Goal: Transaction & Acquisition: Purchase product/service

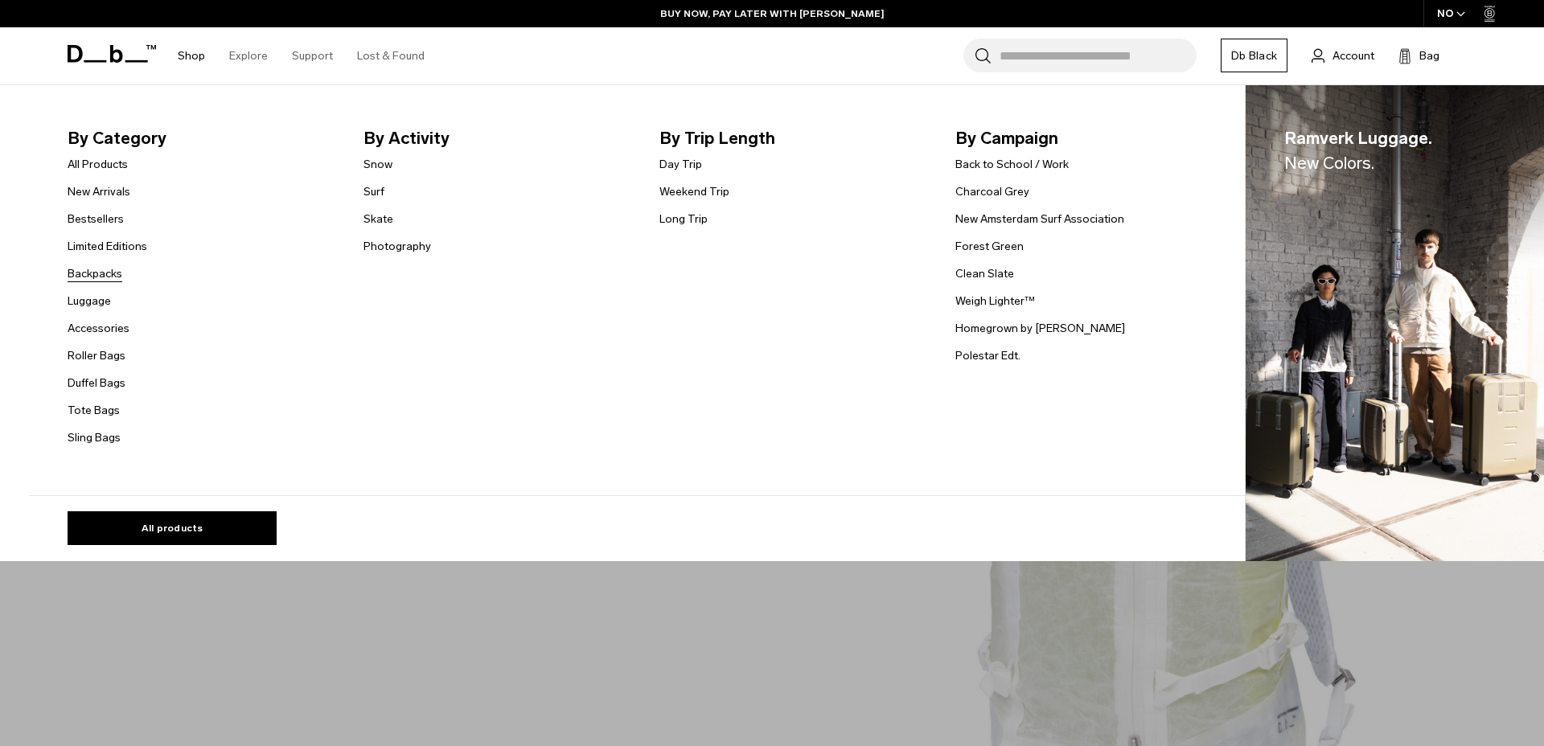
click at [103, 277] on link "Backpacks" at bounding box center [95, 273] width 55 height 17
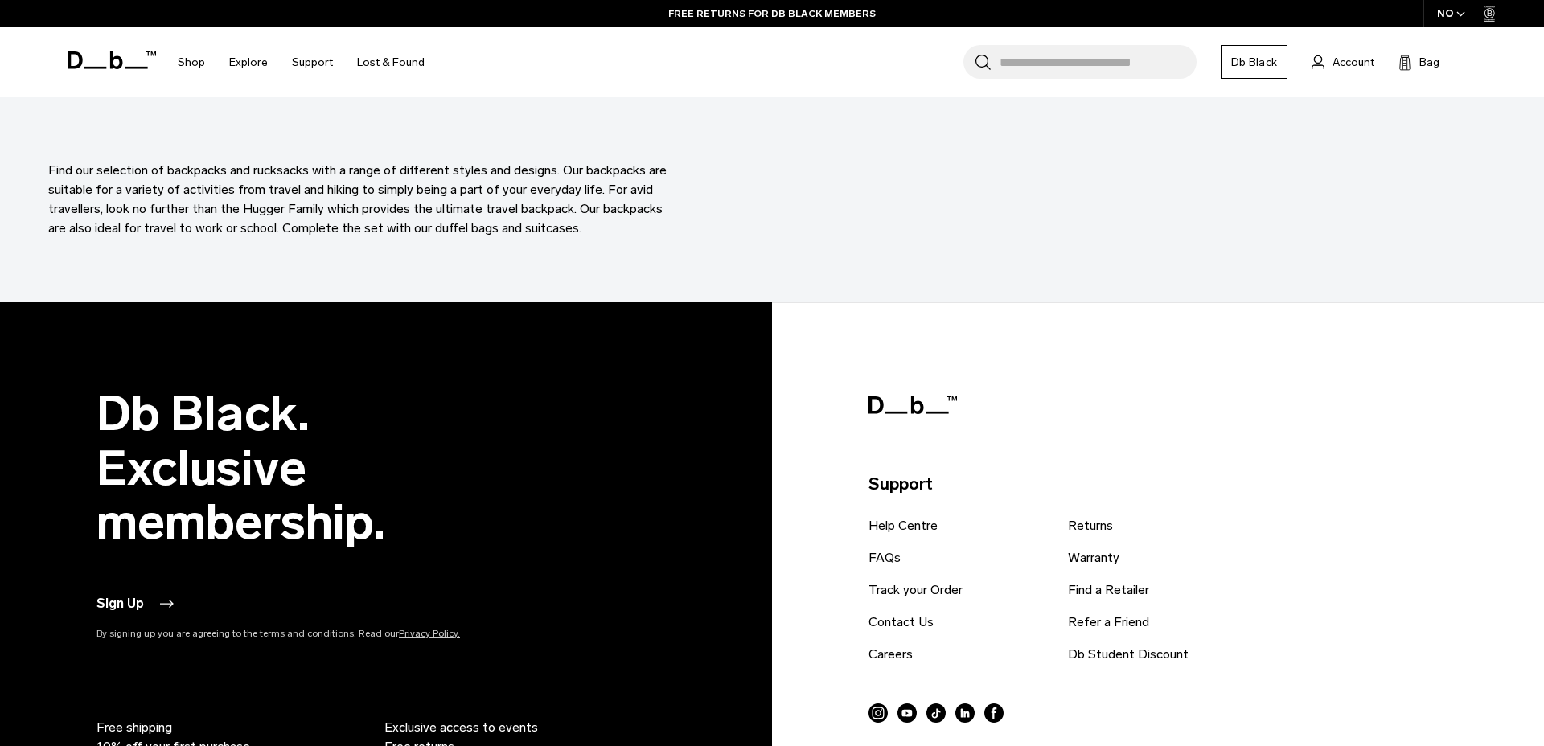
scroll to position [5783, 0]
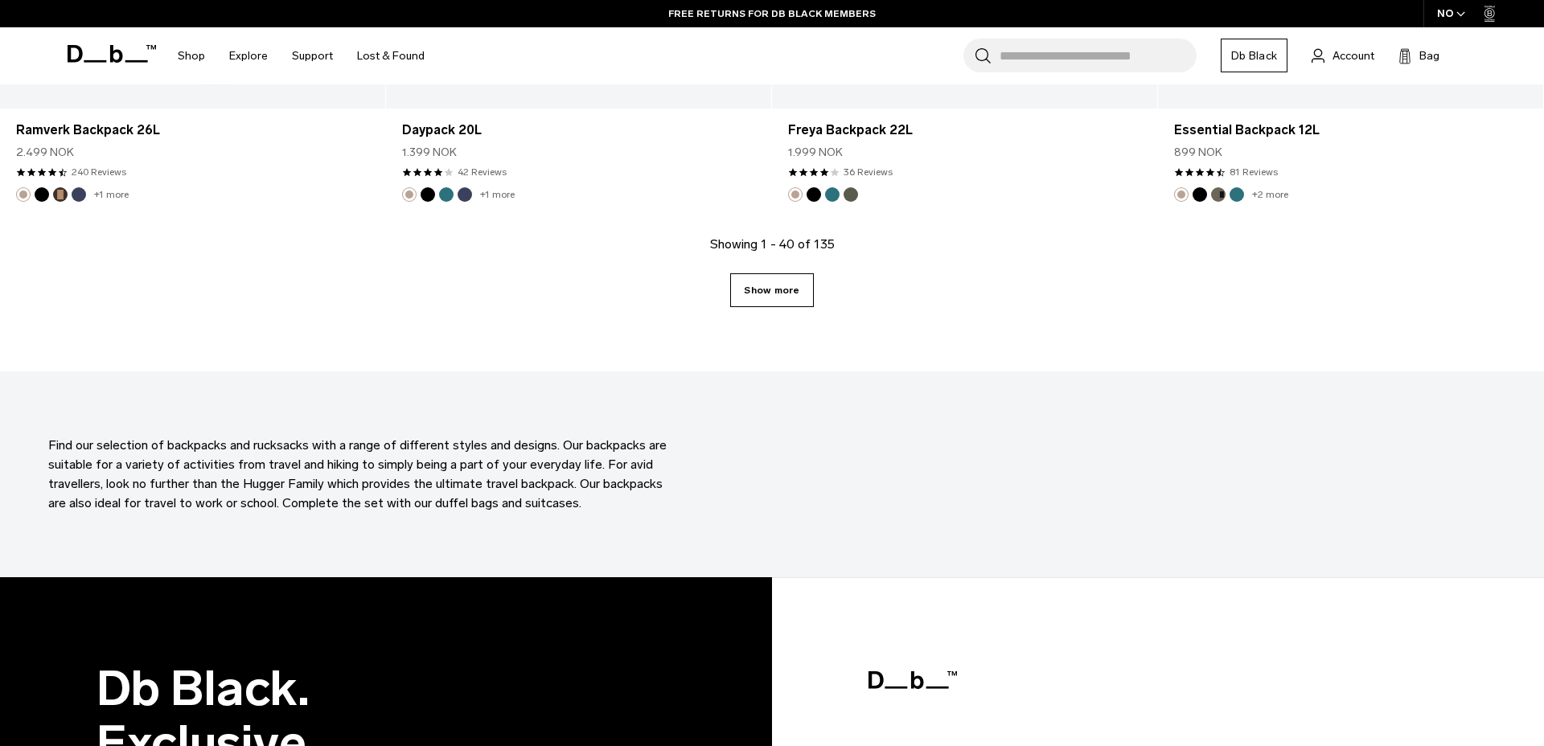
click at [761, 282] on link "Show more" at bounding box center [771, 290] width 83 height 34
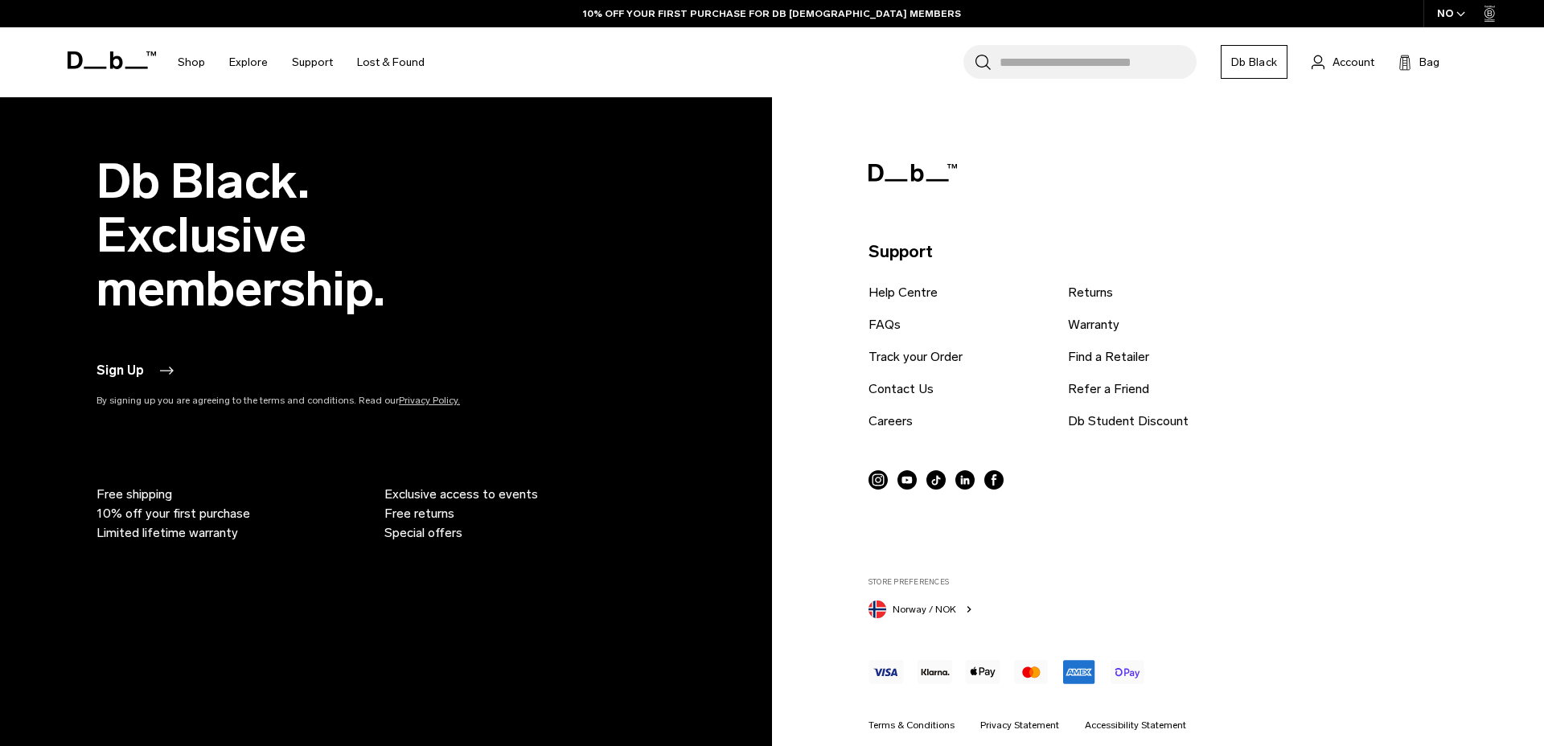
scroll to position [11193, 0]
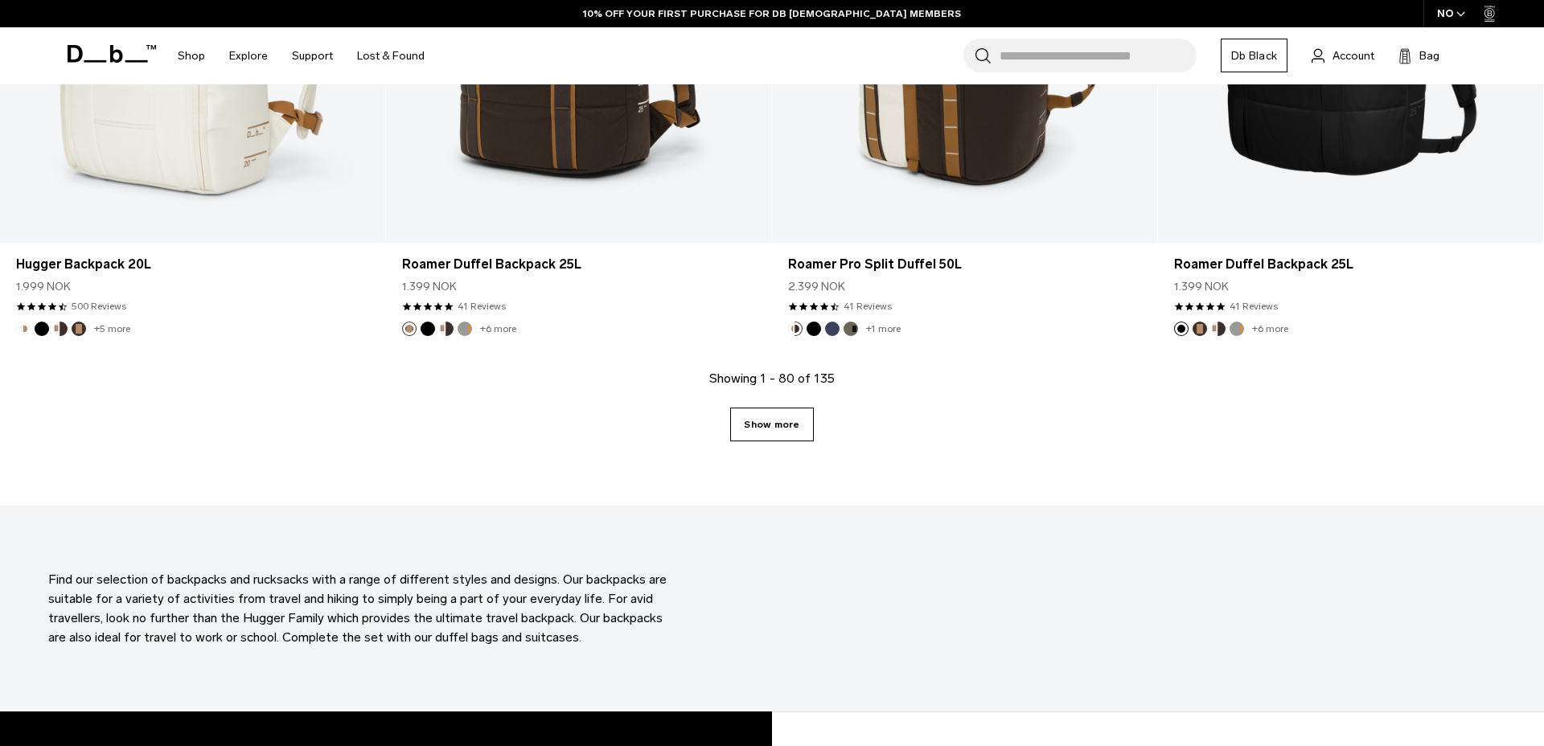
click at [766, 416] on link "Show more" at bounding box center [771, 425] width 83 height 34
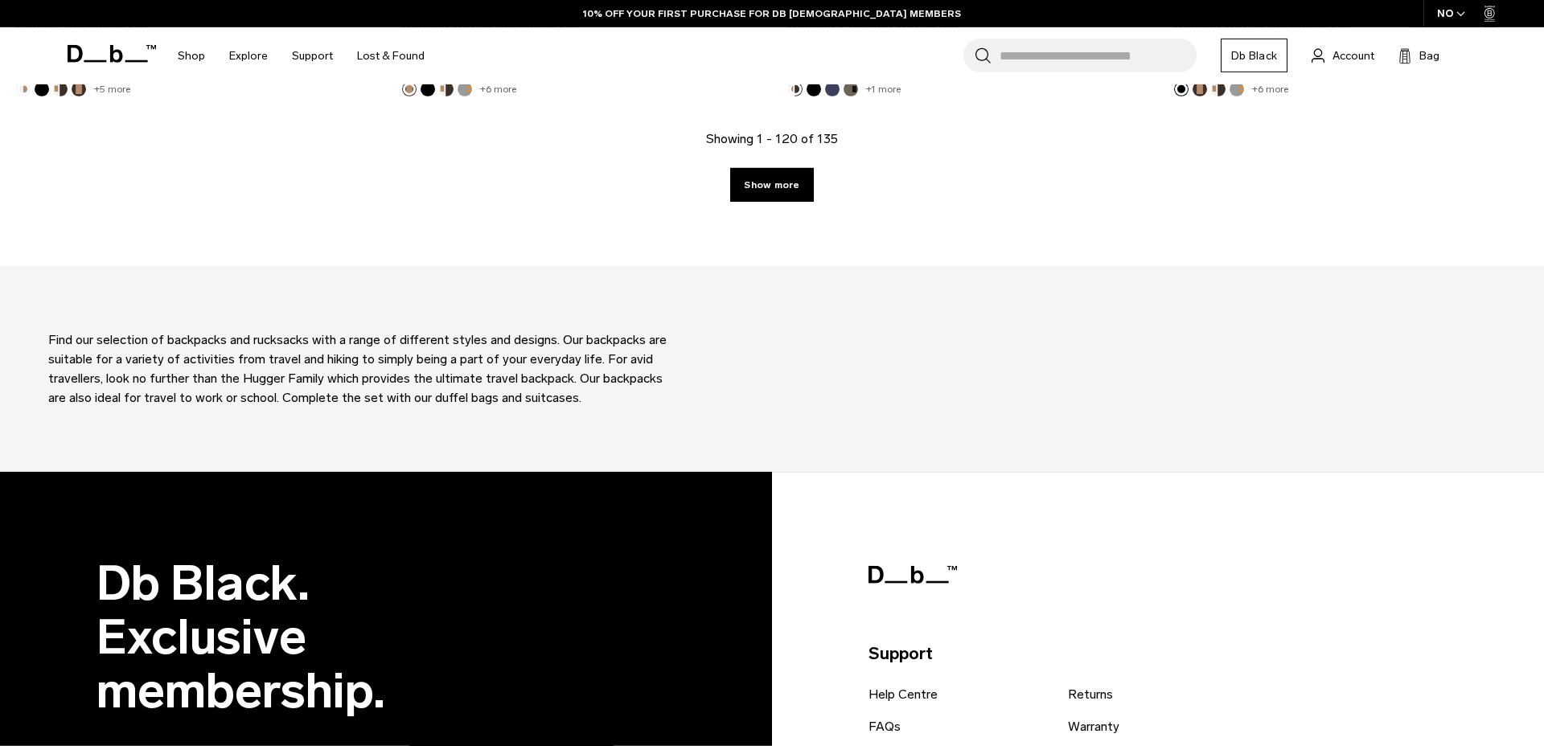
scroll to position [11468, 0]
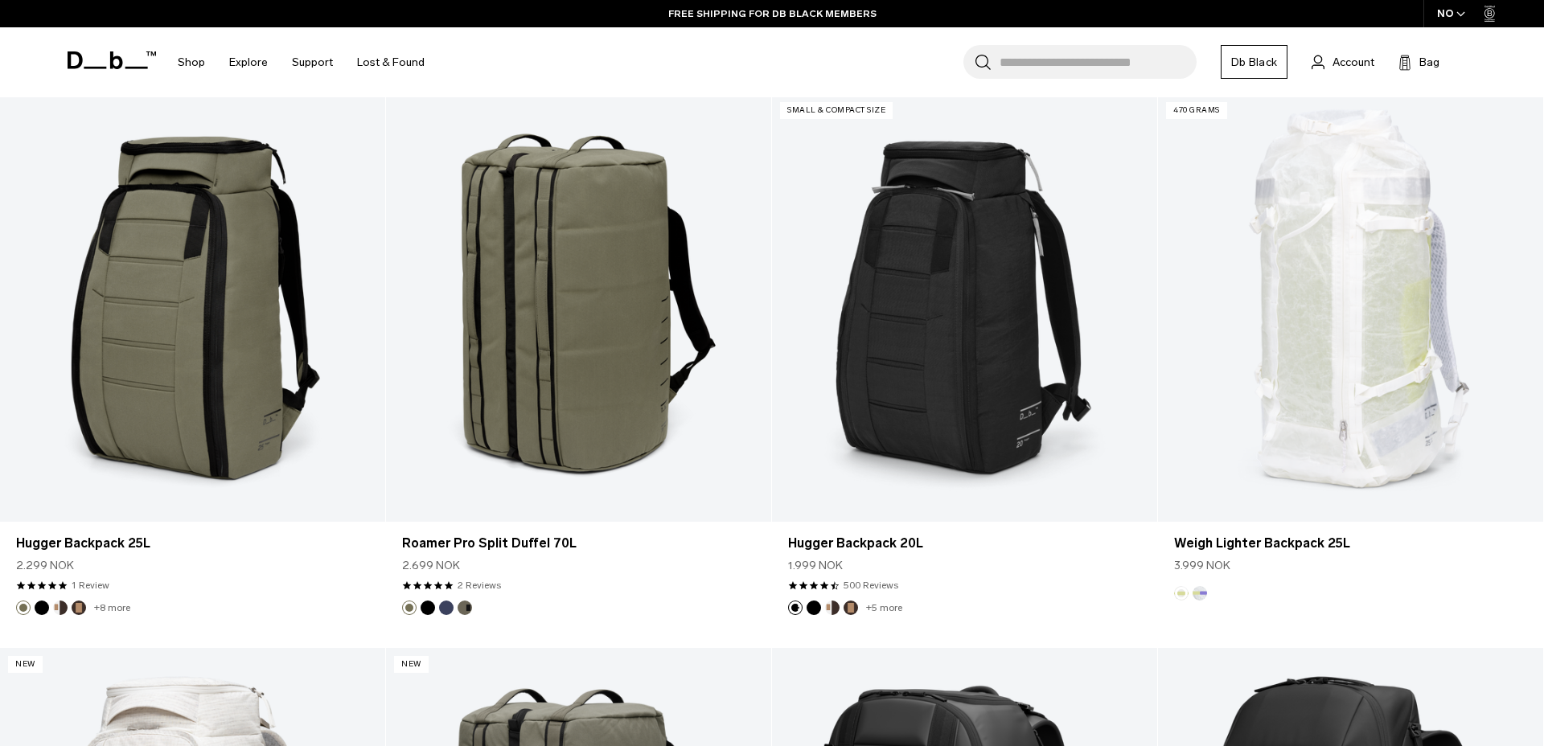
click at [1024, 61] on input "Search for Bags, Luggage..." at bounding box center [1098, 62] width 197 height 34
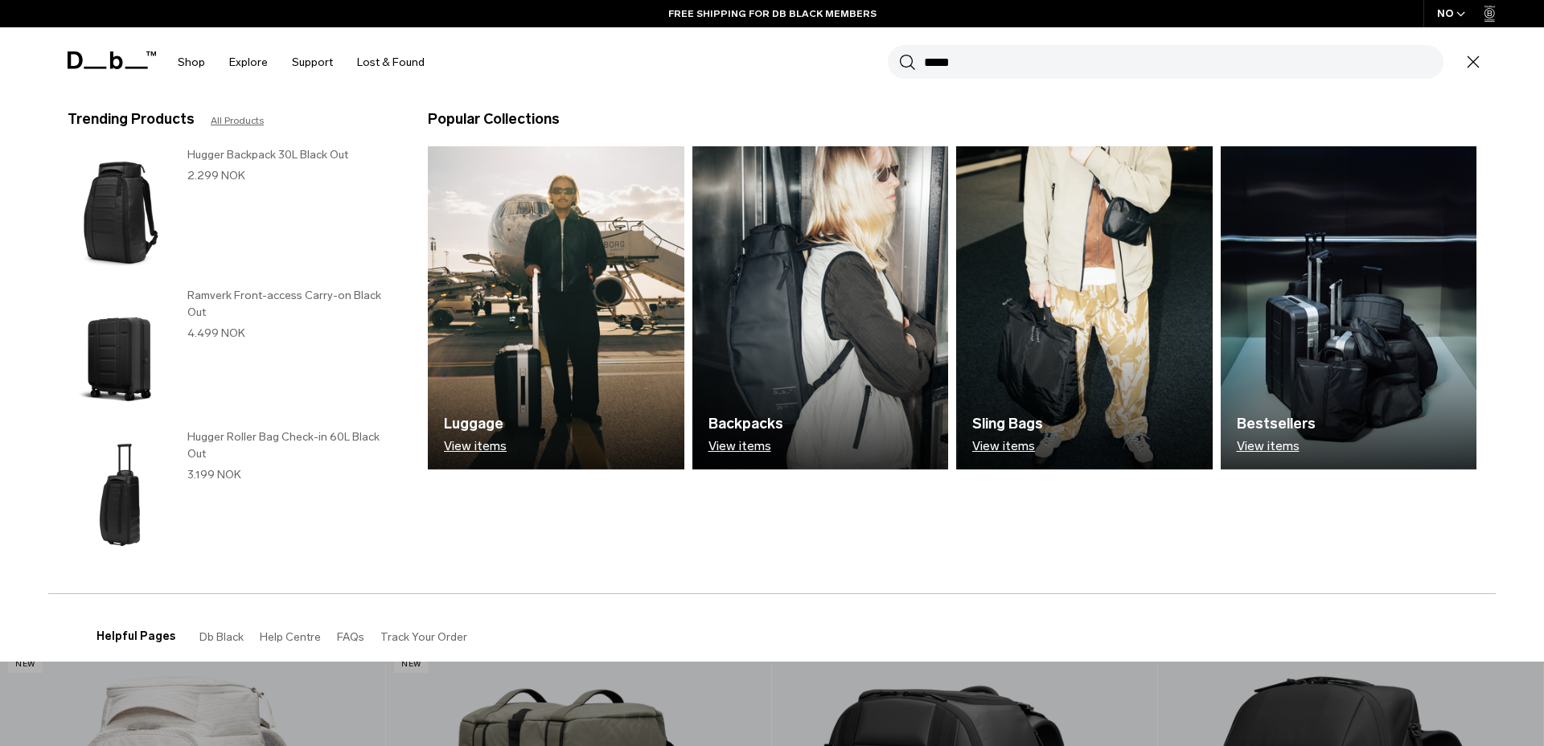
type input "*****"
click at [899, 53] on button "Search" at bounding box center [907, 62] width 17 height 18
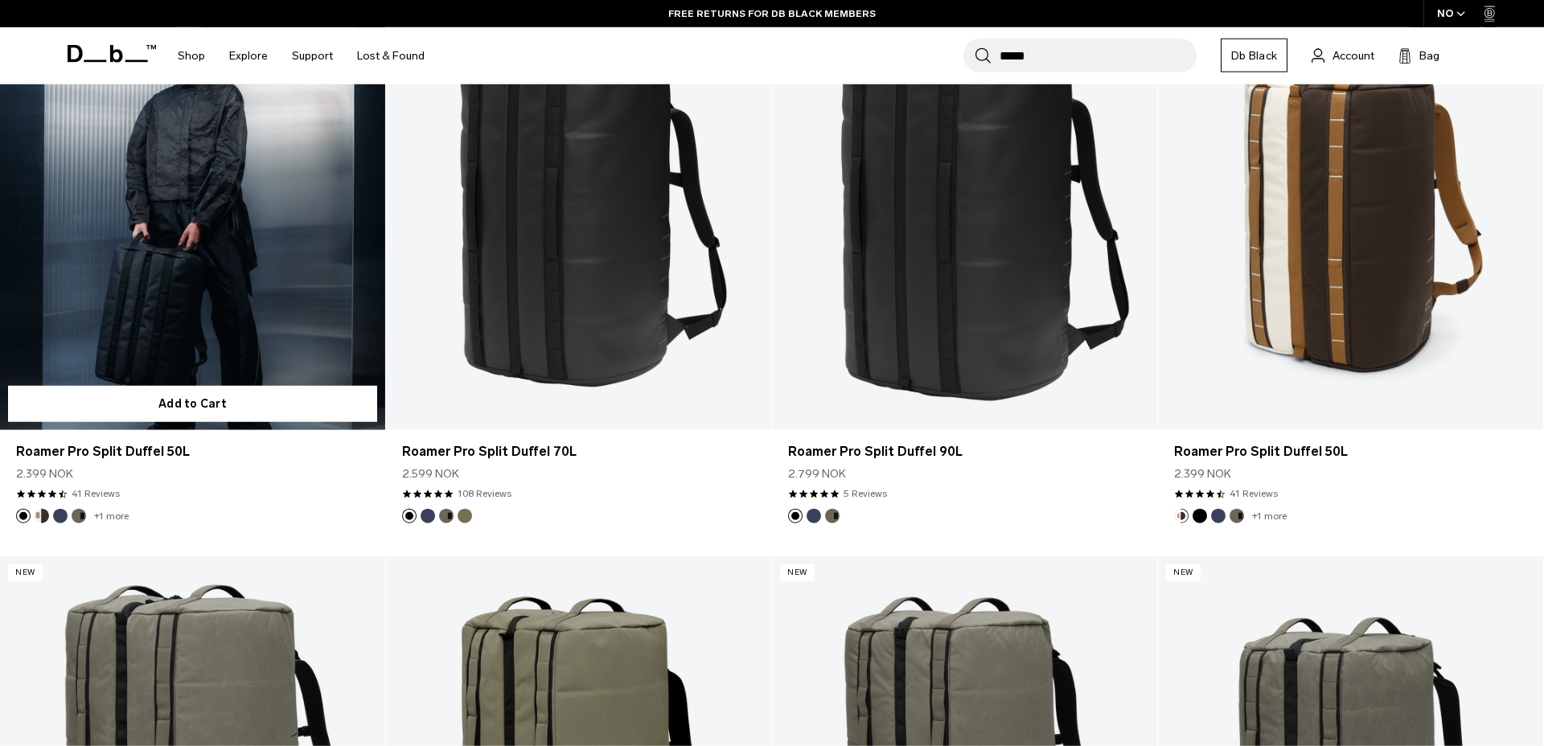
scroll to position [275, 0]
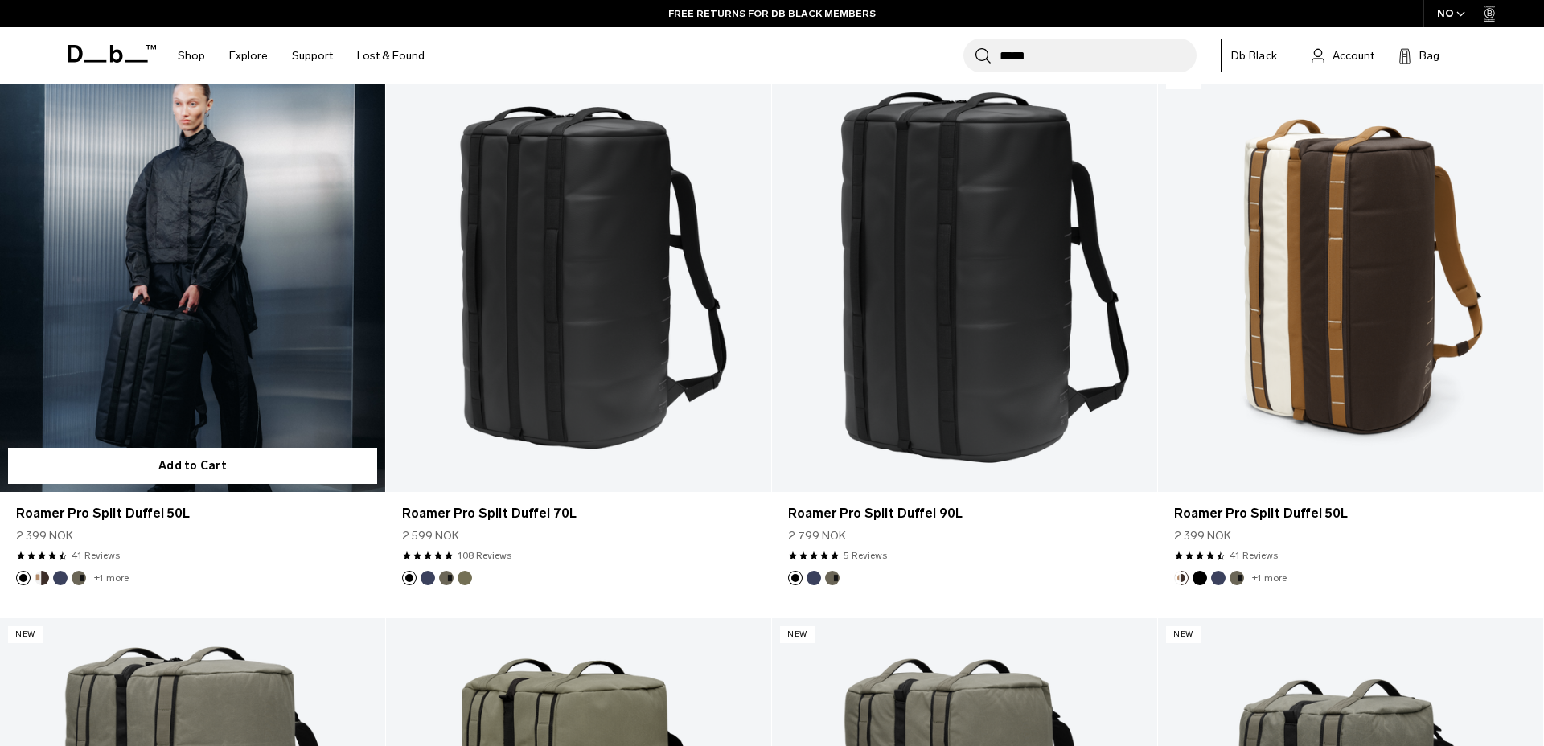
click at [236, 298] on link "Roamer Pro Split Duffel 50L" at bounding box center [192, 278] width 385 height 428
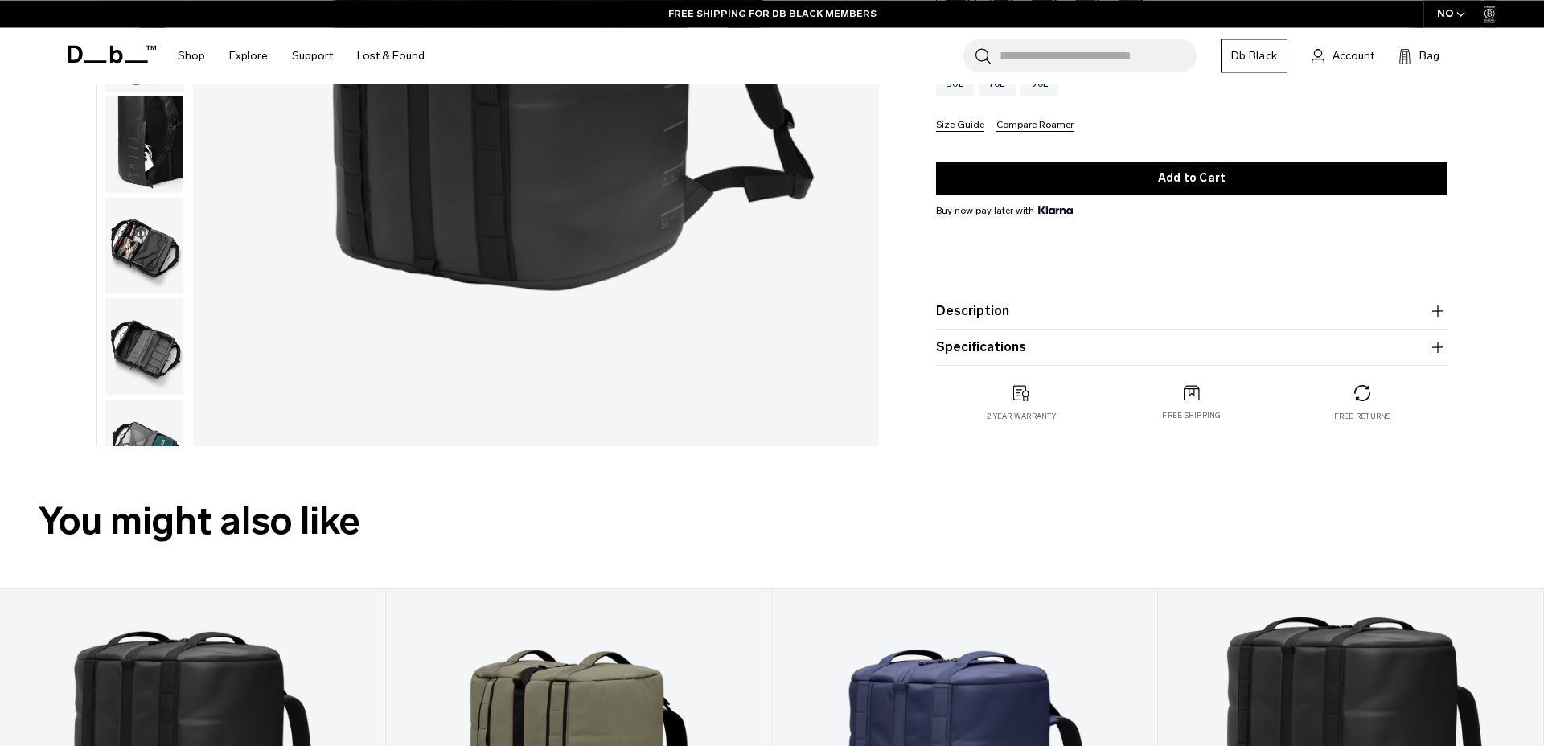
scroll to position [458, 0]
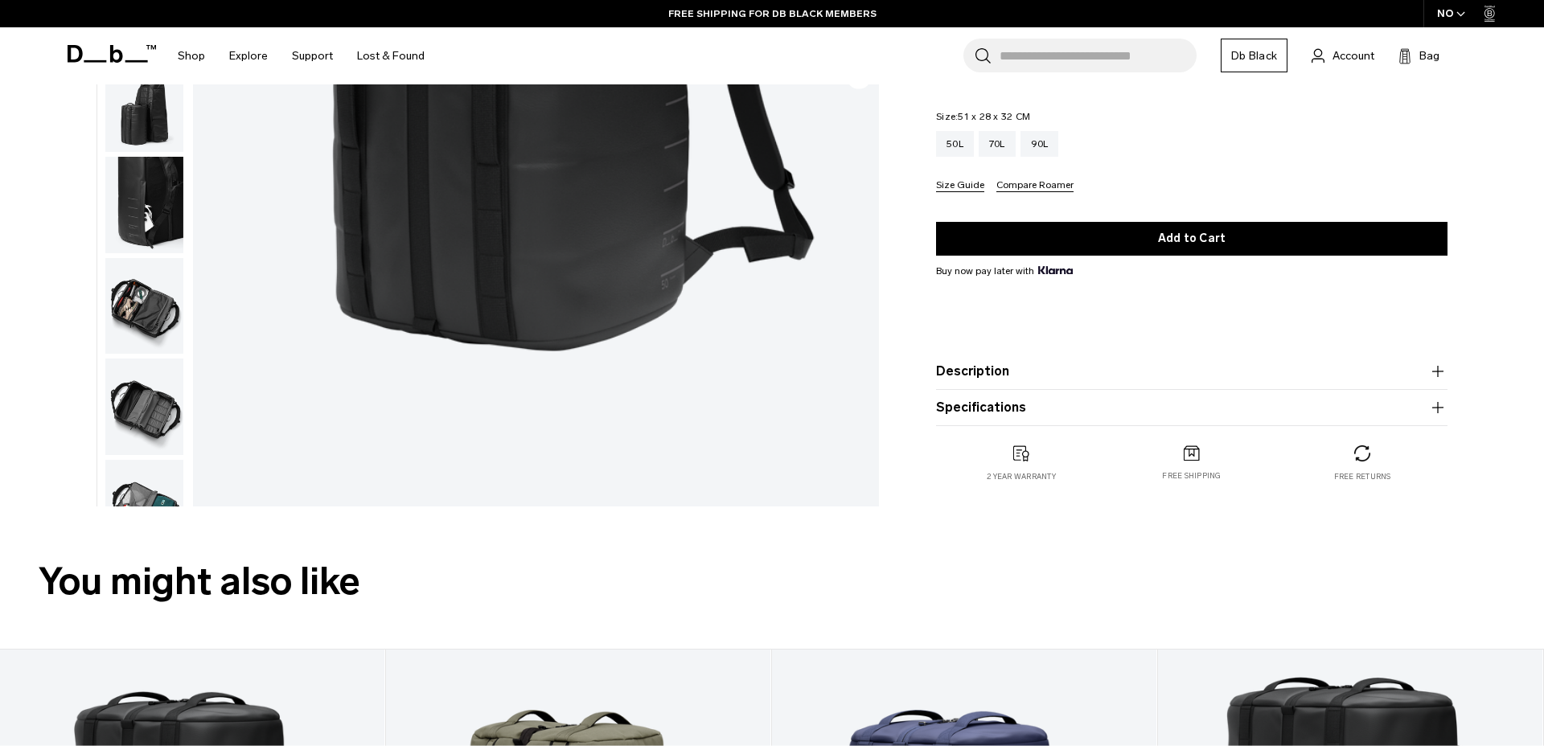
click at [1021, 381] on button "Description" at bounding box center [1191, 371] width 511 height 19
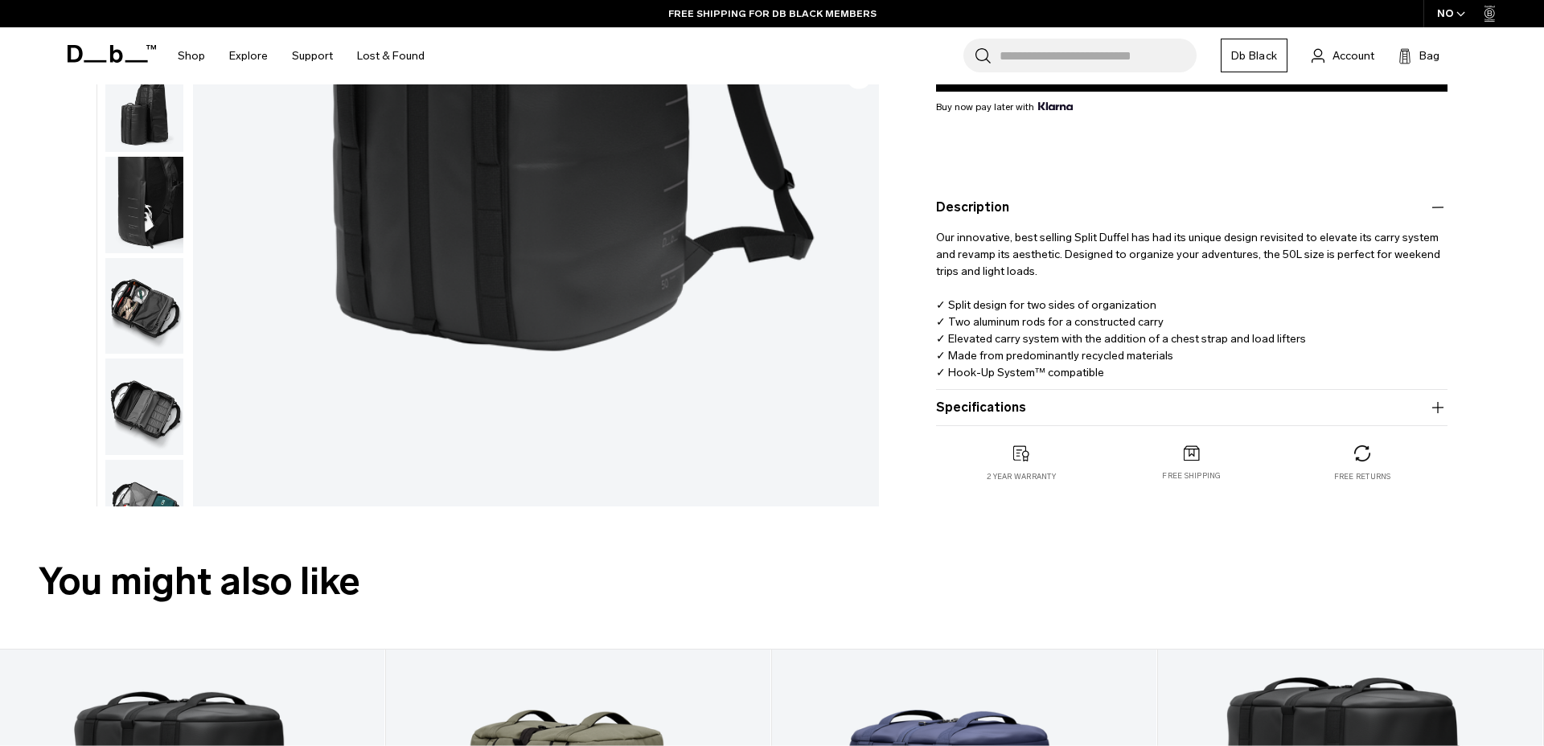
click at [1000, 210] on button "Description" at bounding box center [1191, 207] width 511 height 19
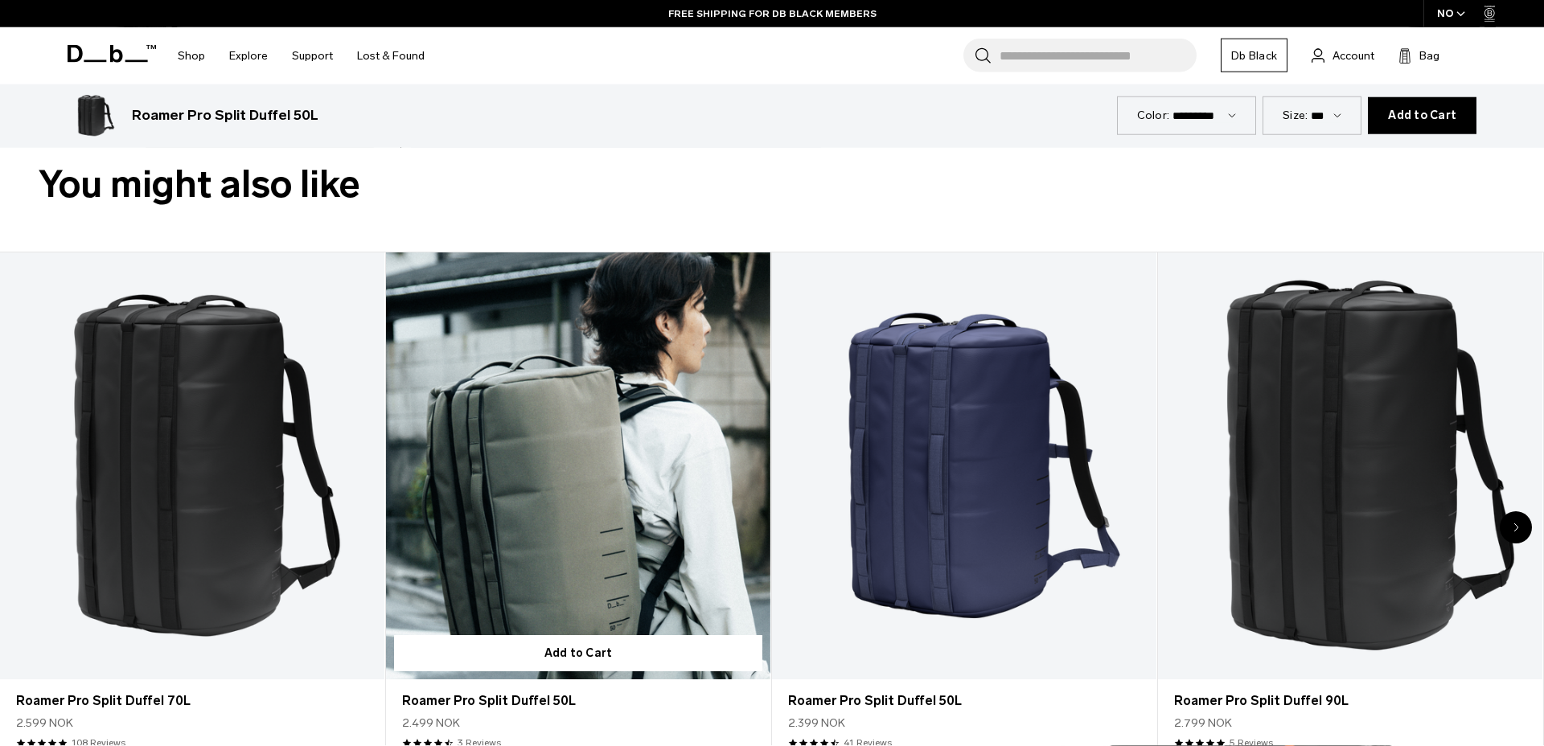
scroll to position [825, 0]
